Goal: Check status: Check status

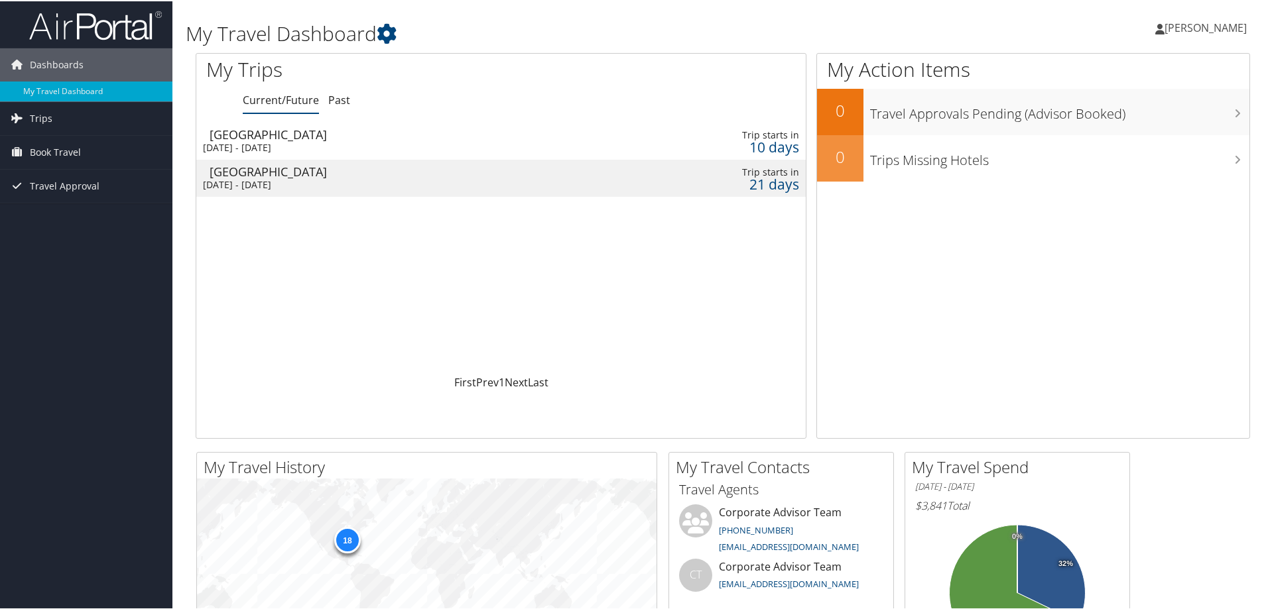
click at [300, 174] on div "[GEOGRAPHIC_DATA]" at bounding box center [404, 170] width 389 height 12
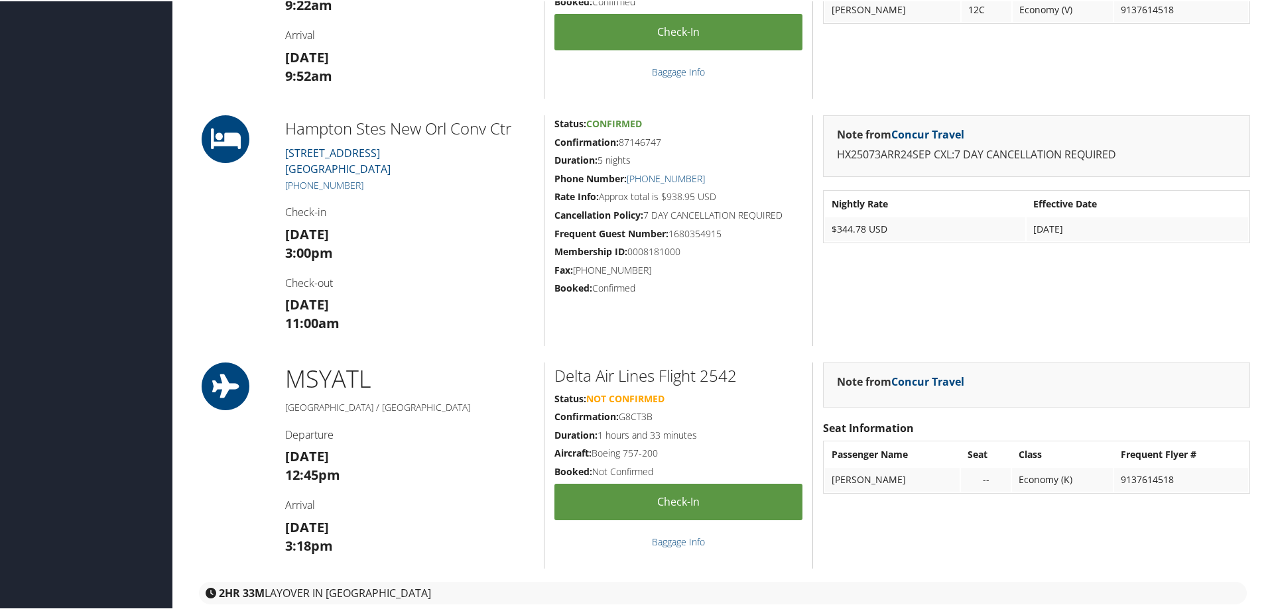
scroll to position [530, 0]
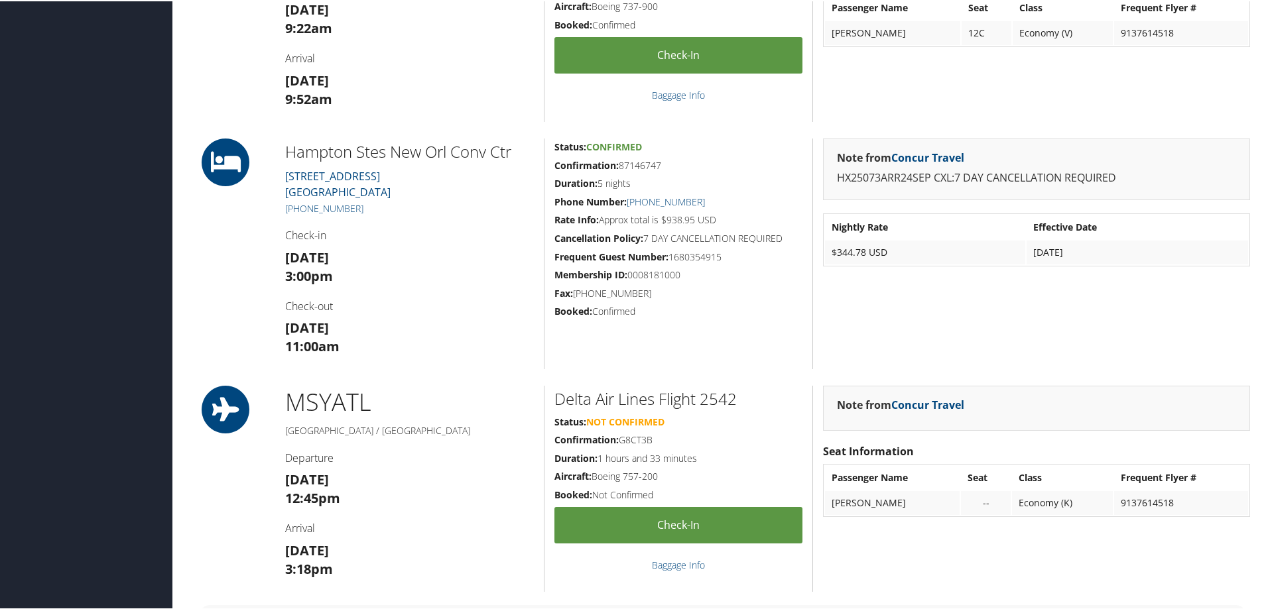
drag, startPoint x: 620, startPoint y: 164, endPoint x: 668, endPoint y: 166, distance: 48.4
click at [668, 166] on h5 "Confirmation: 87146747" at bounding box center [678, 164] width 248 height 13
drag, startPoint x: 619, startPoint y: 163, endPoint x: 669, endPoint y: 165, distance: 49.8
click at [669, 165] on h5 "Confirmation: 87146747" at bounding box center [678, 164] width 248 height 13
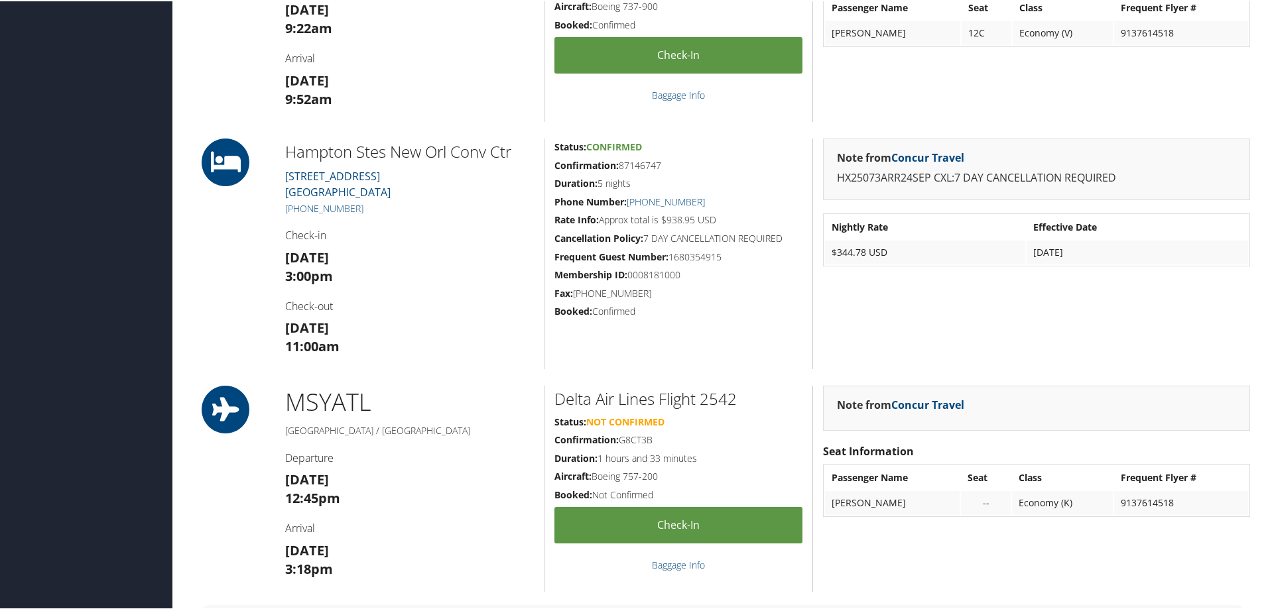
click at [669, 165] on h5 "Confirmation: 87146747" at bounding box center [678, 164] width 248 height 13
drag, startPoint x: 620, startPoint y: 159, endPoint x: 667, endPoint y: 166, distance: 47.6
click at [667, 166] on h5 "Confirmation: 87146747" at bounding box center [678, 164] width 248 height 13
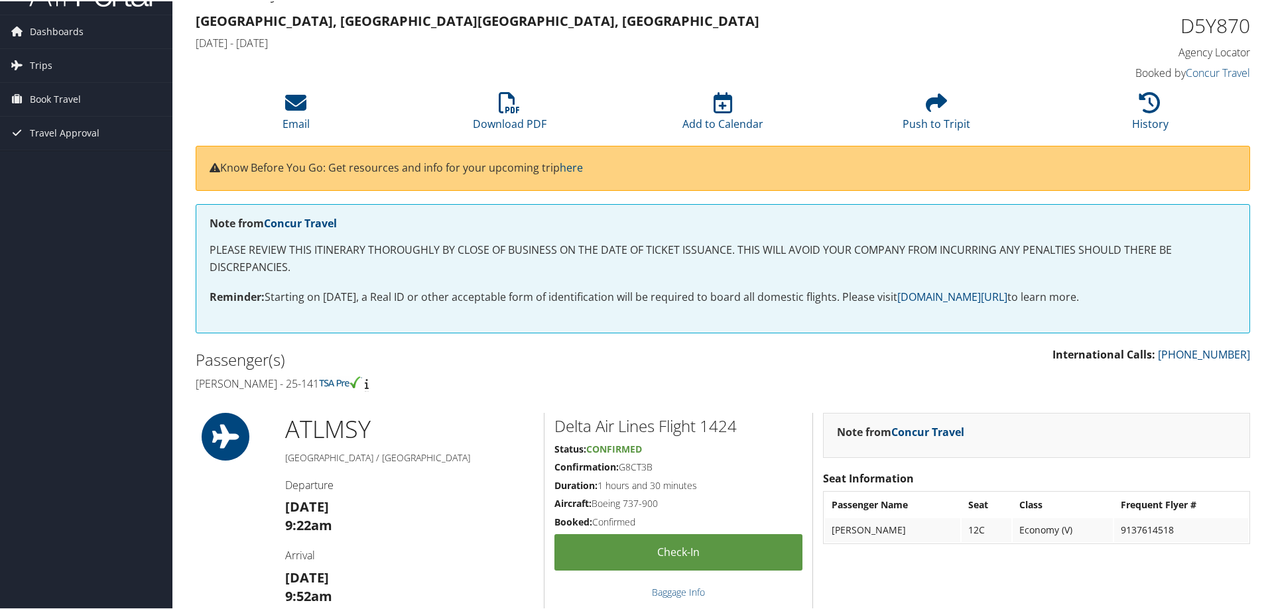
scroll to position [0, 0]
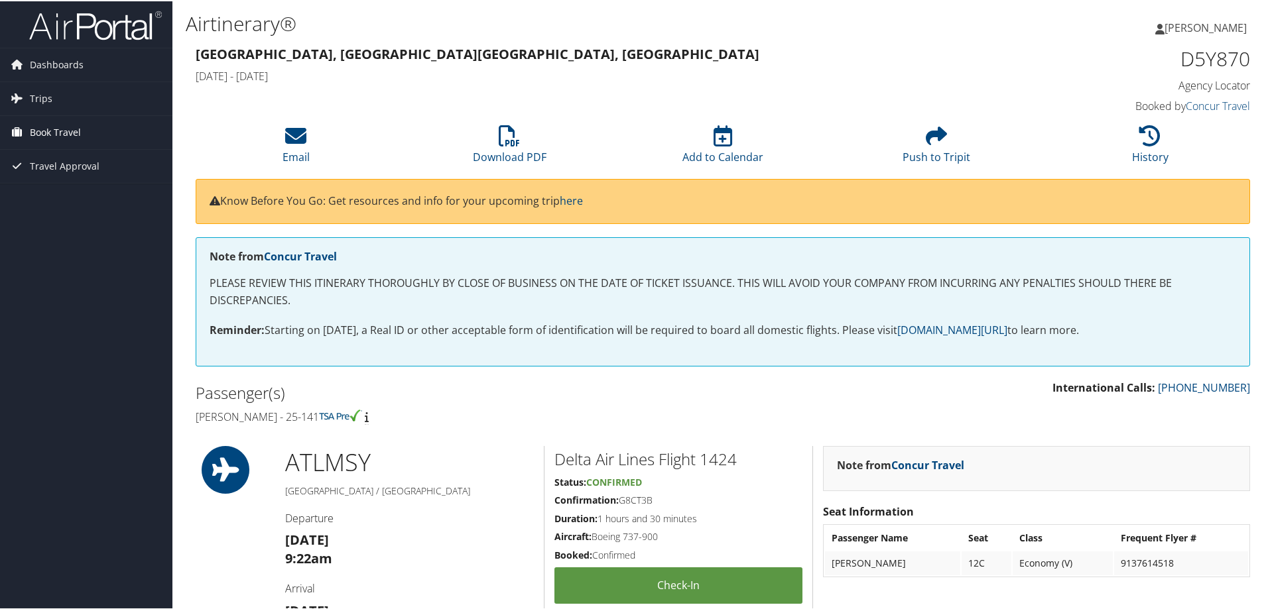
click at [58, 137] on span "Book Travel" at bounding box center [55, 131] width 51 height 33
click at [93, 200] on link "Book/Manage Online Trips" at bounding box center [86, 198] width 172 height 20
